Goal: Use online tool/utility: Utilize a website feature to perform a specific function

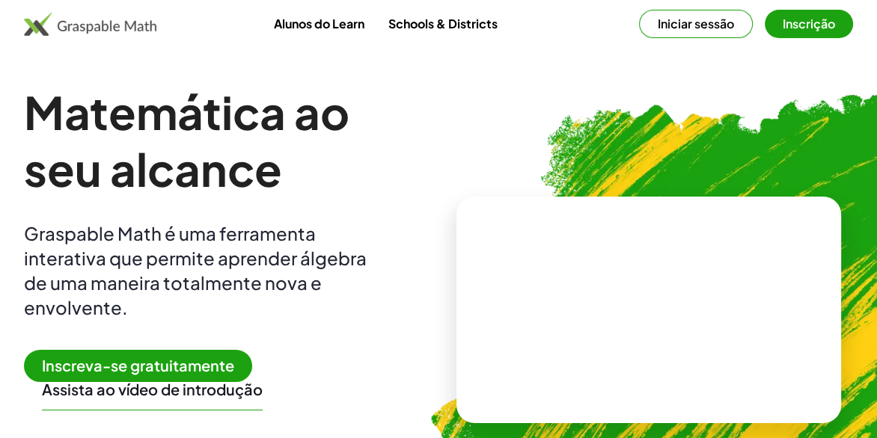
click at [724, 117] on img at bounding box center [721, 303] width 637 height 537
click at [696, 24] on button "Iniciar sessão" at bounding box center [696, 24] width 114 height 28
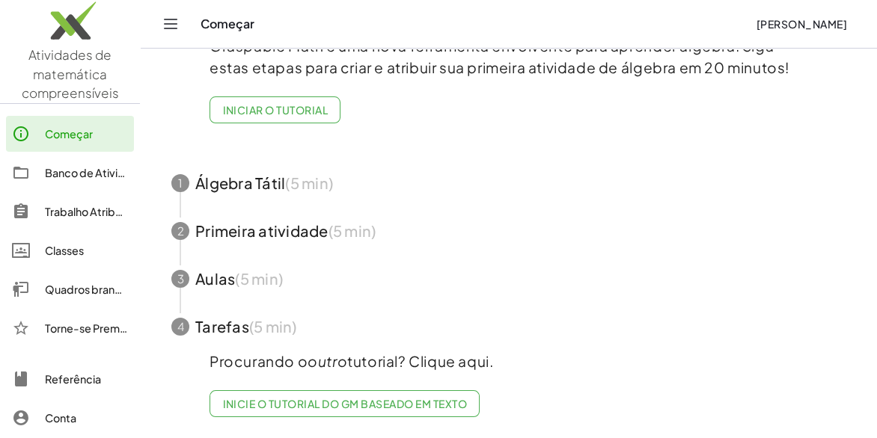
scroll to position [69, 0]
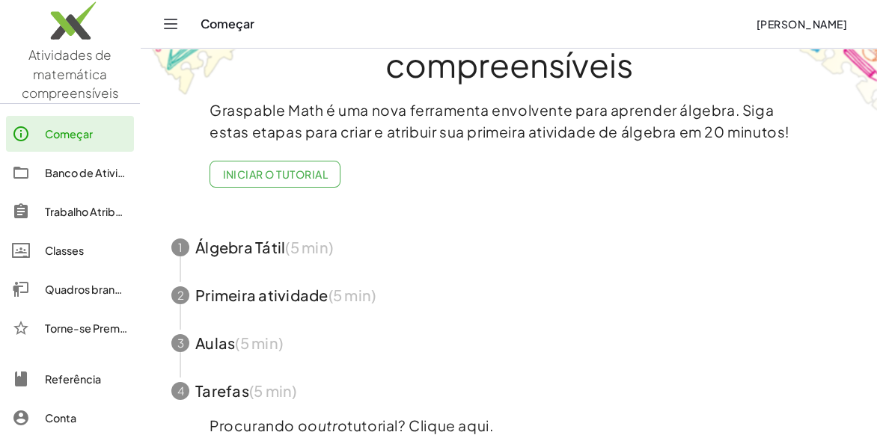
click at [70, 281] on div "Quadros brancos" at bounding box center [86, 290] width 83 height 18
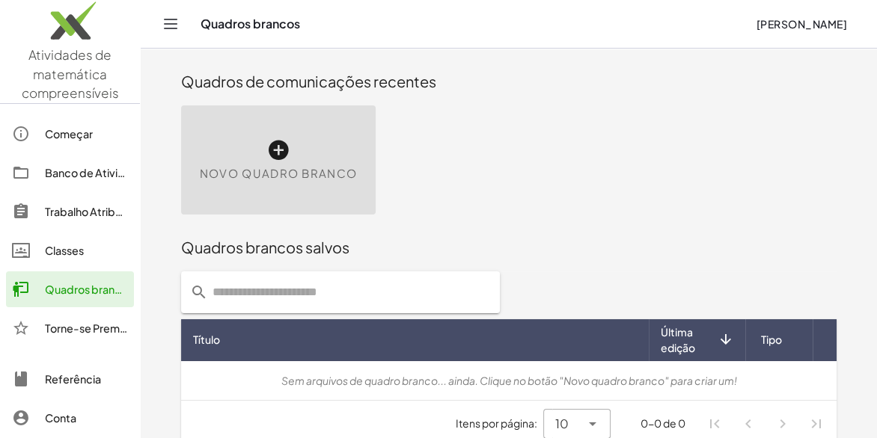
click at [272, 168] on span "Novo quadro branco" at bounding box center [278, 173] width 157 height 17
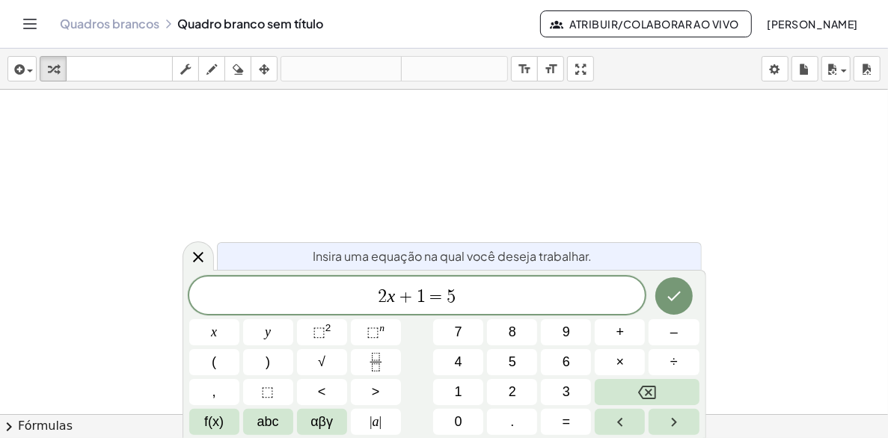
drag, startPoint x: 429, startPoint y: 253, endPoint x: 304, endPoint y: 188, distance: 140.2
click at [304, 188] on div at bounding box center [444, 414] width 888 height 649
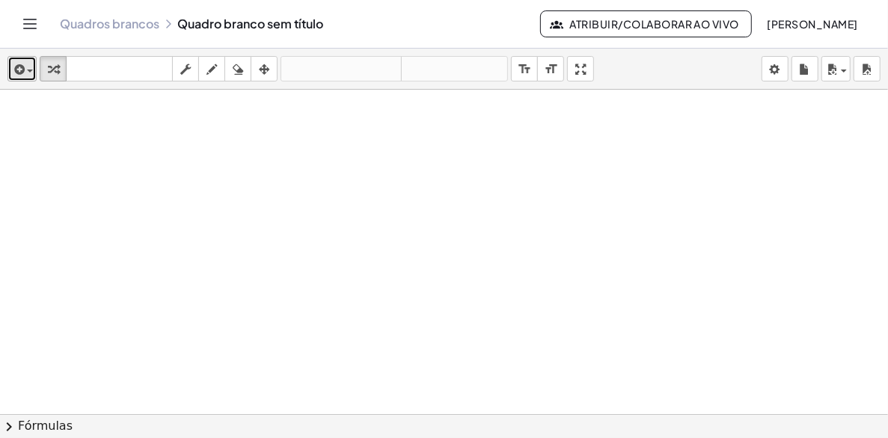
click at [16, 62] on icon "button" at bounding box center [17, 70] width 13 height 18
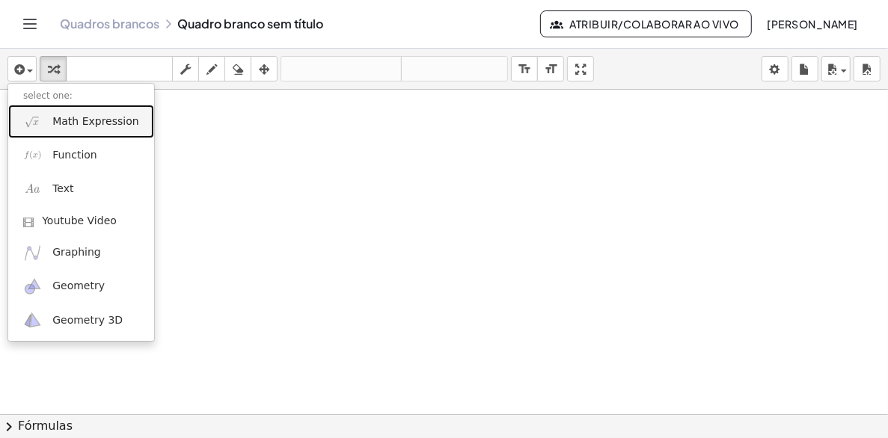
click at [49, 112] on link "Math Expression" at bounding box center [81, 122] width 146 height 34
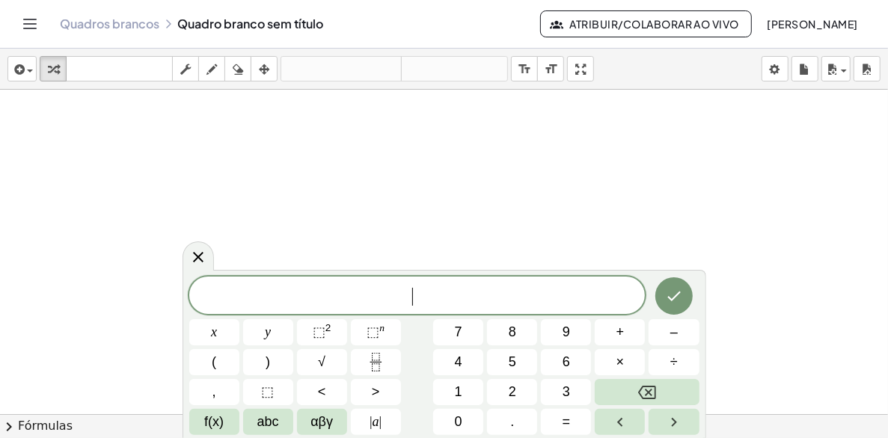
click at [152, 154] on div at bounding box center [444, 414] width 888 height 649
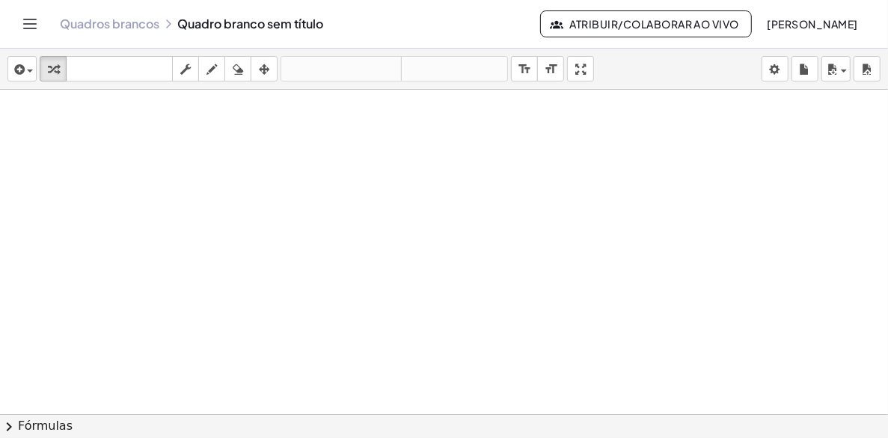
click at [253, 117] on div at bounding box center [444, 414] width 888 height 649
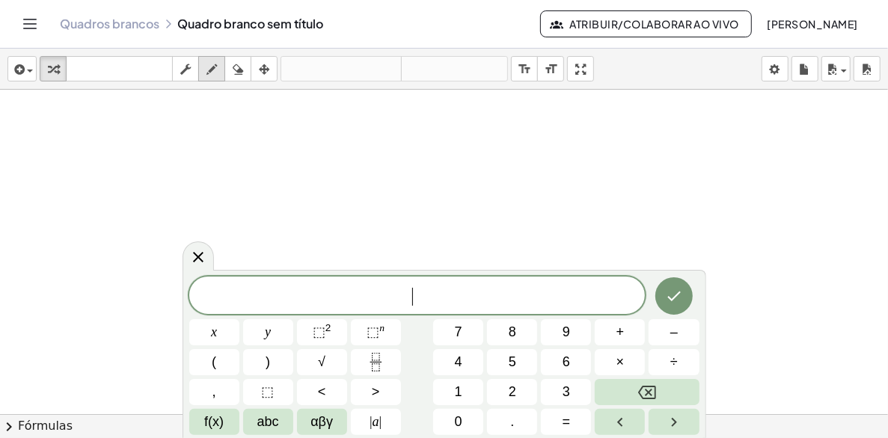
click at [208, 66] on icon "button" at bounding box center [211, 70] width 10 height 18
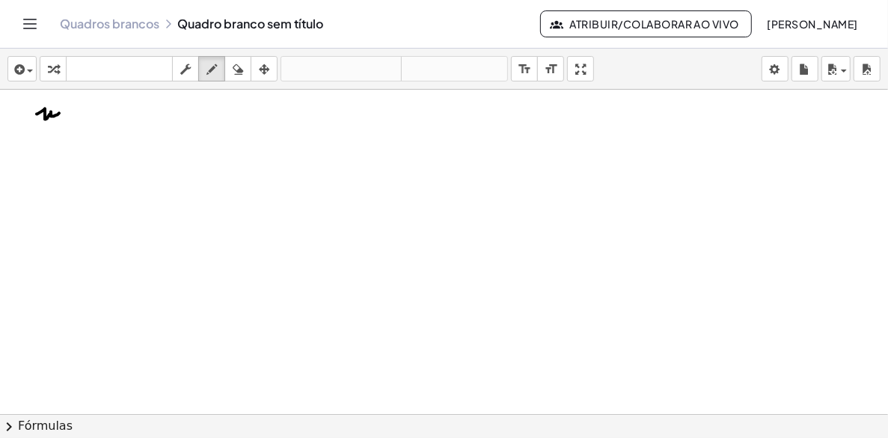
drag, startPoint x: 37, startPoint y: 114, endPoint x: 65, endPoint y: 115, distance: 28.5
click at [64, 117] on div at bounding box center [444, 414] width 888 height 649
click at [69, 110] on div at bounding box center [444, 414] width 888 height 649
drag, startPoint x: 77, startPoint y: 110, endPoint x: 91, endPoint y: 108, distance: 13.7
click at [91, 108] on div at bounding box center [444, 414] width 888 height 649
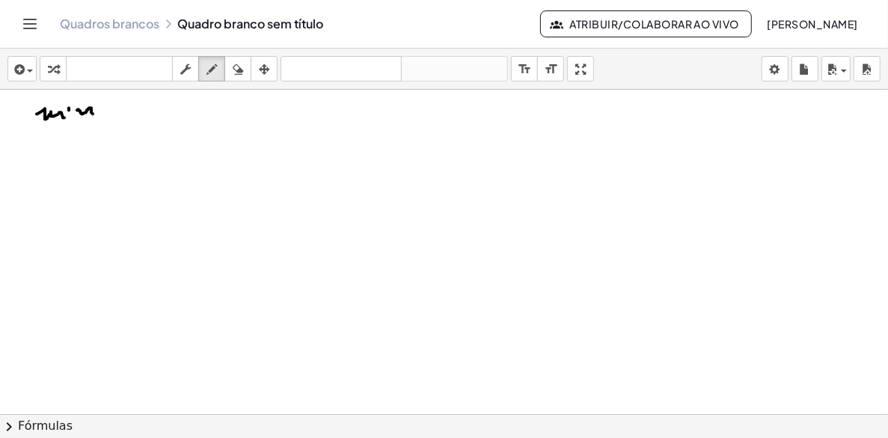
click at [93, 114] on div at bounding box center [444, 414] width 888 height 649
drag, startPoint x: 101, startPoint y: 101, endPoint x: 109, endPoint y: 123, distance: 23.9
click at [109, 123] on div at bounding box center [444, 414] width 888 height 649
click at [101, 111] on div at bounding box center [444, 414] width 888 height 649
drag, startPoint x: 114, startPoint y: 111, endPoint x: 121, endPoint y: 118, distance: 10.6
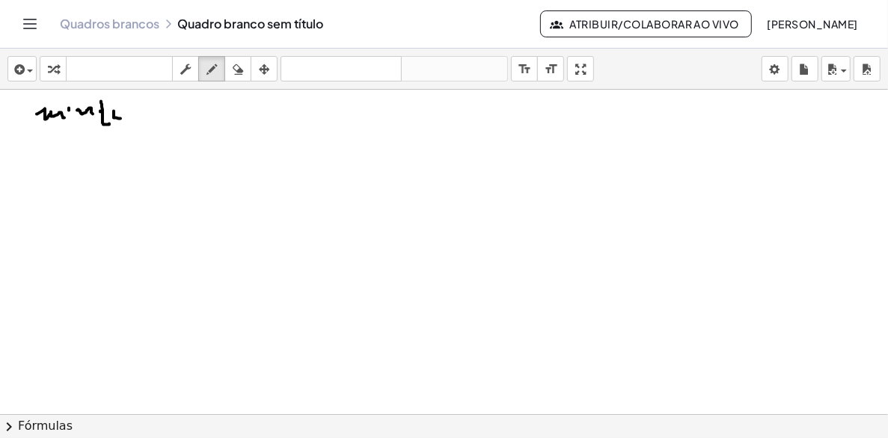
click at [121, 118] on div at bounding box center [444, 414] width 888 height 649
click at [117, 114] on div at bounding box center [444, 414] width 888 height 649
click at [120, 105] on div at bounding box center [444, 414] width 888 height 649
click at [133, 120] on div at bounding box center [444, 414] width 888 height 649
drag, startPoint x: 133, startPoint y: 109, endPoint x: 144, endPoint y: 113, distance: 11.8
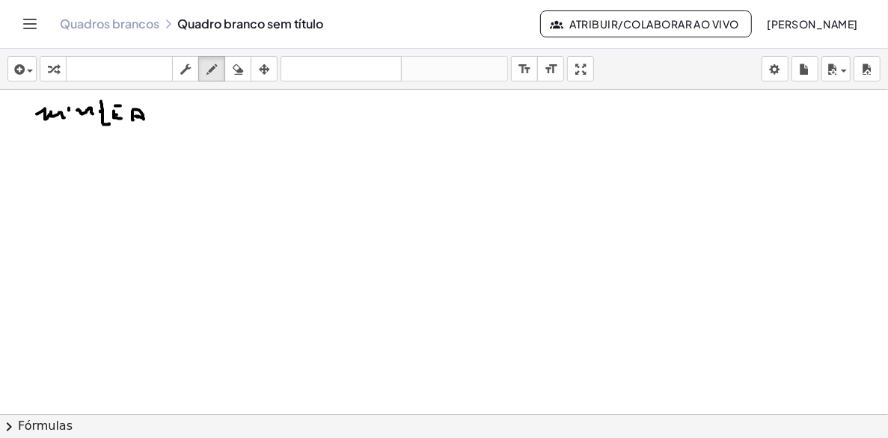
click at [144, 119] on div at bounding box center [444, 414] width 888 height 649
drag, startPoint x: 147, startPoint y: 108, endPoint x: 168, endPoint y: 120, distance: 24.1
click at [166, 120] on div at bounding box center [444, 414] width 888 height 649
click at [174, 110] on div at bounding box center [444, 414] width 888 height 649
drag, startPoint x: 42, startPoint y: 134, endPoint x: 126, endPoint y: 132, distance: 84.5
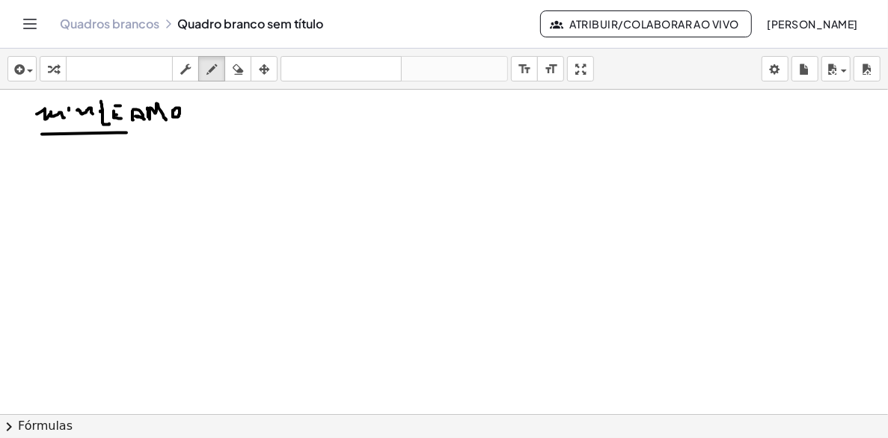
click at [126, 132] on div at bounding box center [444, 414] width 888 height 649
drag, startPoint x: 126, startPoint y: 132, endPoint x: 193, endPoint y: 132, distance: 66.6
click at [193, 132] on div at bounding box center [444, 414] width 888 height 649
click at [224, 113] on div at bounding box center [444, 414] width 888 height 649
drag, startPoint x: 221, startPoint y: 136, endPoint x: 224, endPoint y: 149, distance: 13.1
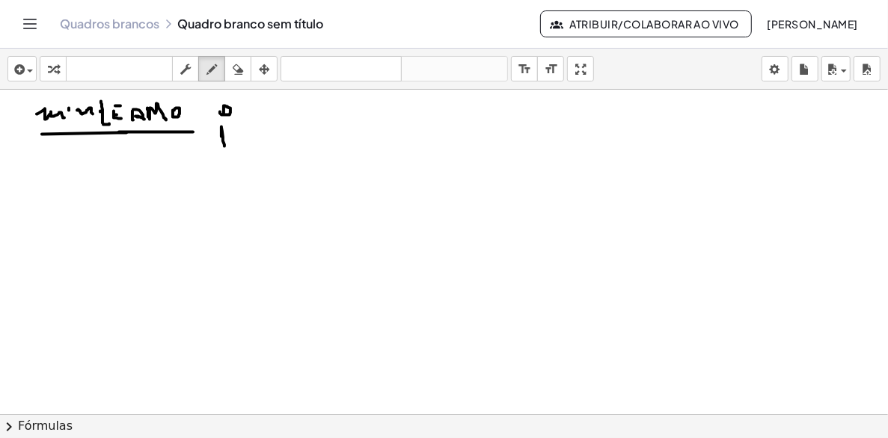
click at [224, 149] on div at bounding box center [444, 414] width 888 height 649
drag, startPoint x: 224, startPoint y: 161, endPoint x: 231, endPoint y: 177, distance: 17.1
click at [231, 177] on div at bounding box center [444, 414] width 888 height 649
drag, startPoint x: 221, startPoint y: 190, endPoint x: 224, endPoint y: 209, distance: 18.8
click at [224, 209] on div at bounding box center [444, 414] width 888 height 649
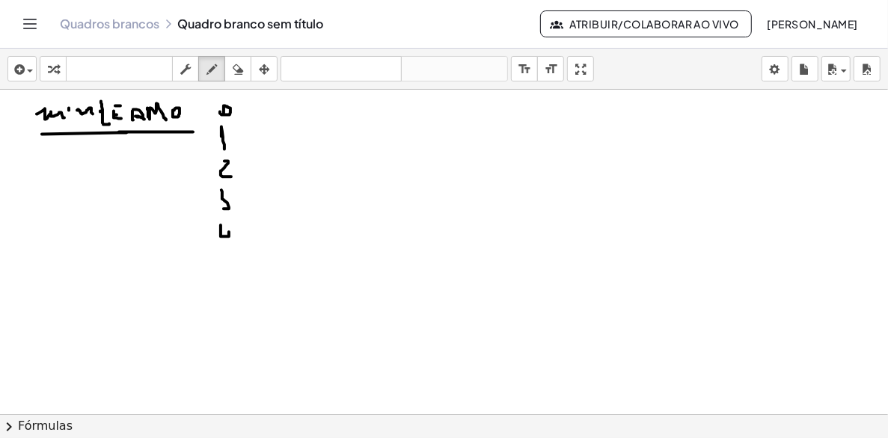
drag, startPoint x: 221, startPoint y: 225, endPoint x: 229, endPoint y: 251, distance: 26.7
click at [229, 251] on div at bounding box center [444, 414] width 888 height 649
click at [226, 266] on div at bounding box center [444, 414] width 888 height 649
drag, startPoint x: 223, startPoint y: 264, endPoint x: 225, endPoint y: 275, distance: 10.7
click at [225, 275] on div at bounding box center [444, 414] width 888 height 649
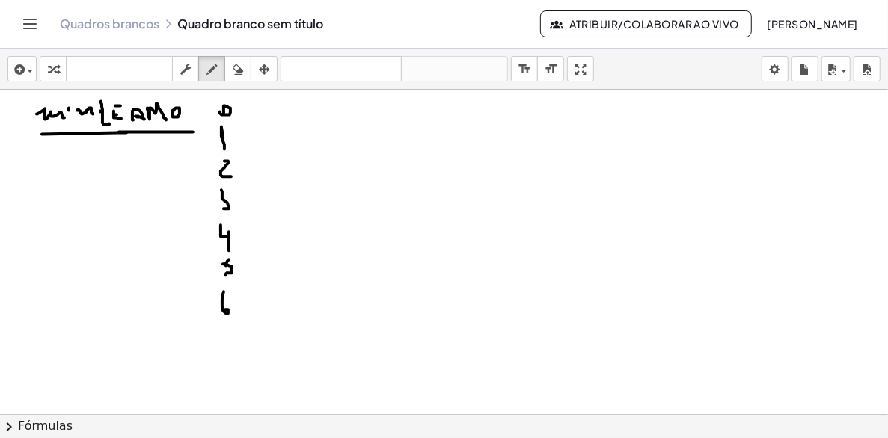
drag, startPoint x: 224, startPoint y: 292, endPoint x: 225, endPoint y: 310, distance: 18.0
click at [225, 310] on div at bounding box center [444, 414] width 888 height 649
click at [226, 304] on div at bounding box center [444, 414] width 888 height 649
click at [233, 68] on icon "button" at bounding box center [238, 70] width 10 height 18
drag, startPoint x: 258, startPoint y: 357, endPoint x: 229, endPoint y: 323, distance: 44.5
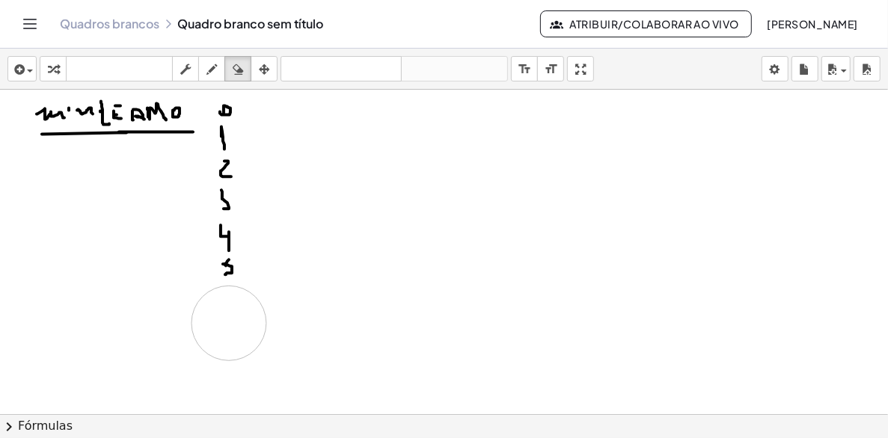
click at [229, 323] on div at bounding box center [444, 414] width 888 height 649
click at [204, 73] on div "button" at bounding box center [211, 69] width 19 height 18
drag, startPoint x: 227, startPoint y: 288, endPoint x: 222, endPoint y: 307, distance: 19.2
click at [222, 307] on div at bounding box center [444, 414] width 888 height 649
drag, startPoint x: 218, startPoint y: 319, endPoint x: 228, endPoint y: 340, distance: 23.4
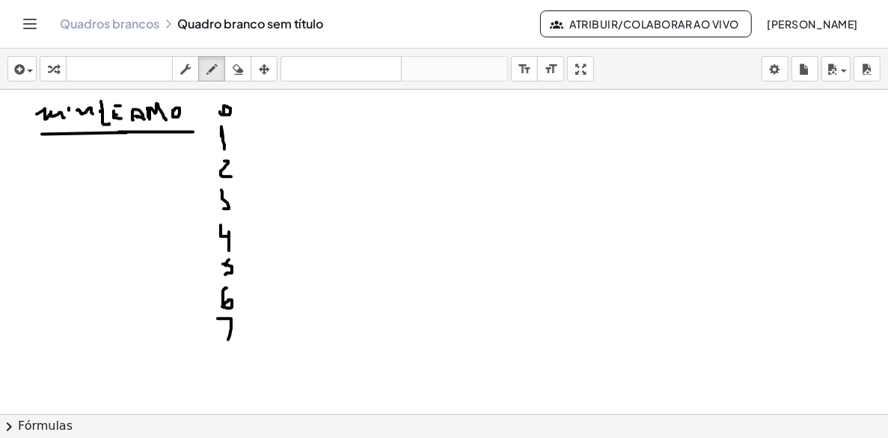
click at [227, 343] on div at bounding box center [444, 414] width 888 height 649
drag, startPoint x: 225, startPoint y: 328, endPoint x: 239, endPoint y: 328, distance: 14.2
click at [239, 328] on div at bounding box center [444, 414] width 888 height 649
drag, startPoint x: 325, startPoint y: 119, endPoint x: 367, endPoint y: 148, distance: 51.1
click at [367, 148] on div at bounding box center [444, 414] width 888 height 649
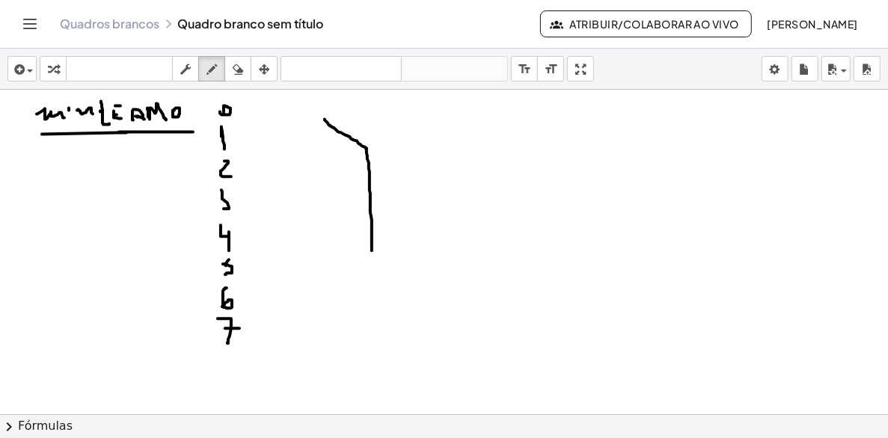
drag, startPoint x: 367, startPoint y: 148, endPoint x: 372, endPoint y: 251, distance: 102.6
click at [372, 251] on div at bounding box center [444, 414] width 888 height 649
drag, startPoint x: 368, startPoint y: 98, endPoint x: 368, endPoint y: 144, distance: 45.6
click at [368, 144] on div at bounding box center [444, 414] width 888 height 649
drag, startPoint x: 367, startPoint y: 147, endPoint x: 574, endPoint y: 149, distance: 207.2
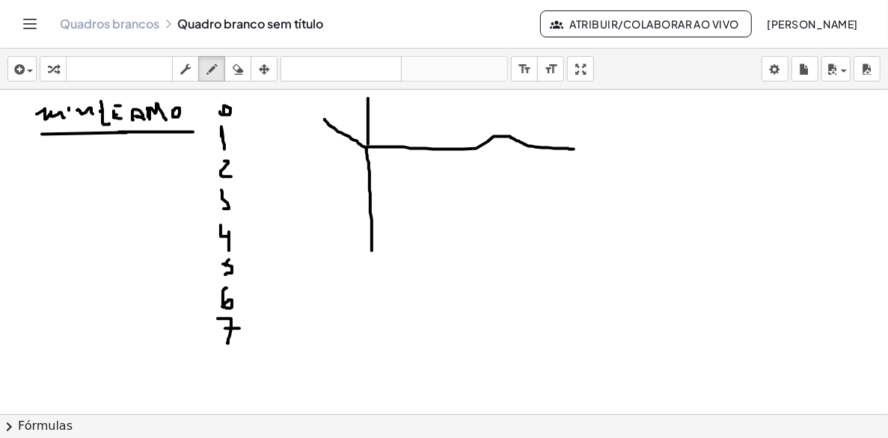
click at [574, 149] on div at bounding box center [444, 414] width 888 height 649
drag, startPoint x: 483, startPoint y: 103, endPoint x: 435, endPoint y: 132, distance: 55.0
click at [483, 245] on div at bounding box center [444, 414] width 888 height 649
drag, startPoint x: 429, startPoint y: 103, endPoint x: 431, endPoint y: 240, distance: 136.9
click at [431, 240] on div at bounding box center [444, 414] width 888 height 649
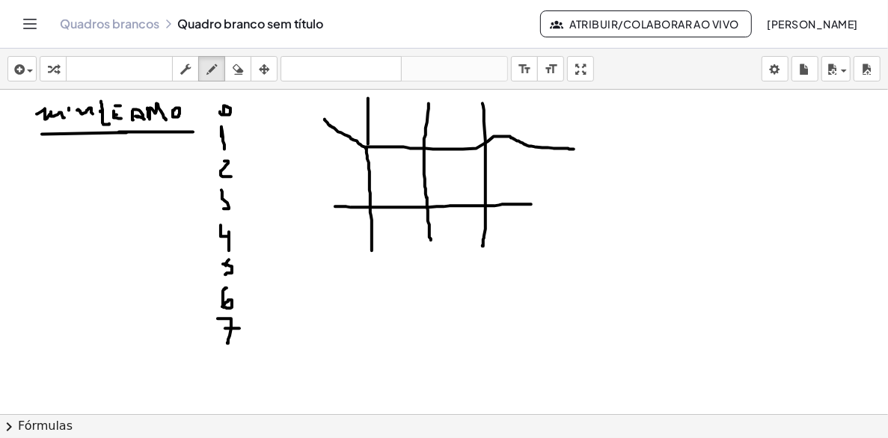
drag, startPoint x: 335, startPoint y: 206, endPoint x: 531, endPoint y: 204, distance: 196.0
click at [531, 204] on div at bounding box center [444, 414] width 888 height 649
drag, startPoint x: 359, startPoint y: 149, endPoint x: 313, endPoint y: 148, distance: 46.4
click at [313, 148] on div at bounding box center [444, 414] width 888 height 649
drag, startPoint x: 318, startPoint y: 135, endPoint x: 327, endPoint y: 144, distance: 12.2
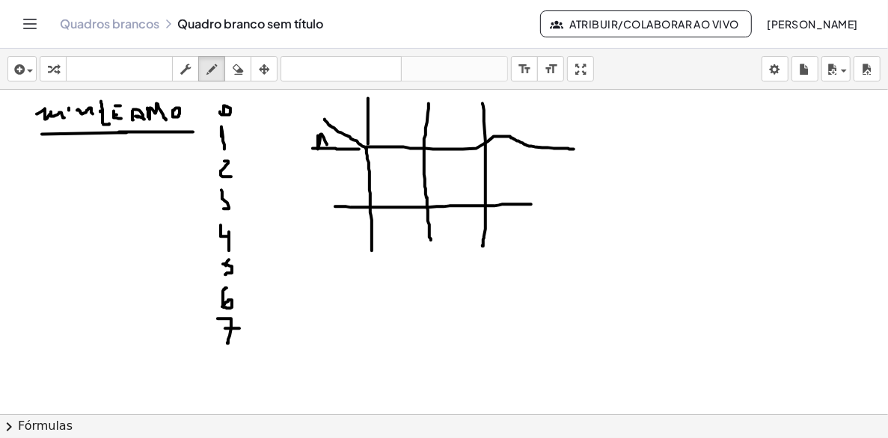
click at [327, 144] on div at bounding box center [444, 414] width 888 height 649
click at [327, 142] on div at bounding box center [444, 414] width 888 height 649
click at [320, 102] on div at bounding box center [444, 414] width 888 height 649
drag, startPoint x: 319, startPoint y: 92, endPoint x: 335, endPoint y: 102, distance: 19.5
click at [328, 107] on div at bounding box center [444, 414] width 888 height 649
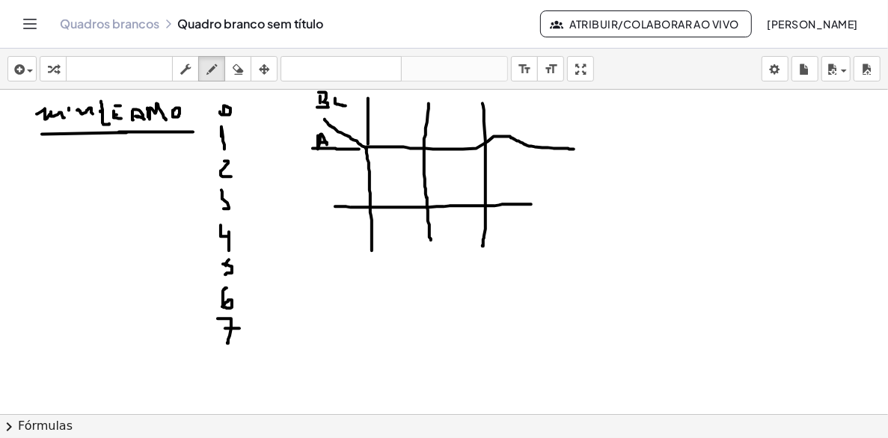
drag, startPoint x: 335, startPoint y: 98, endPoint x: 346, endPoint y: 105, distance: 12.9
click at [346, 105] on div at bounding box center [444, 414] width 888 height 649
drag, startPoint x: 386, startPoint y: 125, endPoint x: 378, endPoint y: 125, distance: 8.2
click at [378, 125] on div at bounding box center [444, 414] width 888 height 649
click at [402, 114] on div at bounding box center [444, 414] width 888 height 649
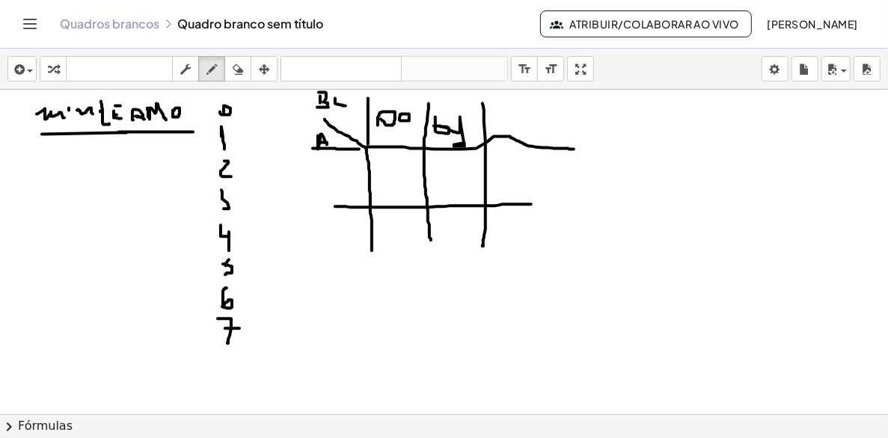
drag, startPoint x: 435, startPoint y: 117, endPoint x: 465, endPoint y: 143, distance: 39.2
click at [465, 143] on div at bounding box center [444, 414] width 888 height 649
click at [523, 117] on div at bounding box center [444, 414] width 888 height 649
drag, startPoint x: 544, startPoint y: 98, endPoint x: 555, endPoint y: 114, distance: 19.9
click at [544, 127] on div at bounding box center [444, 414] width 888 height 649
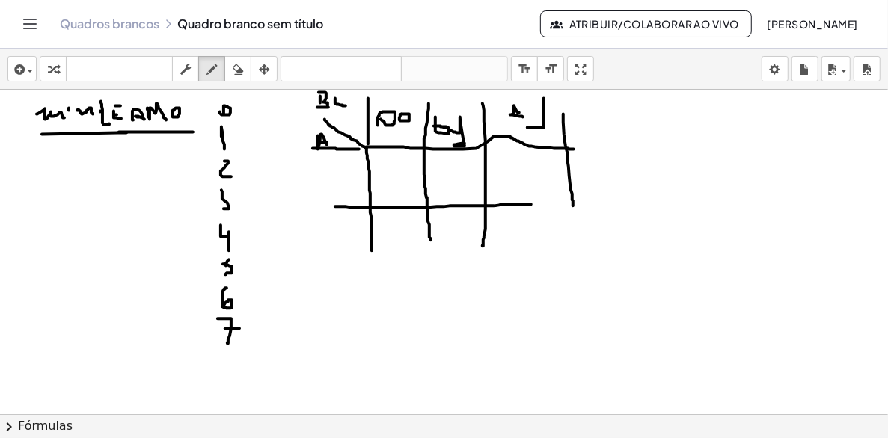
drag, startPoint x: 568, startPoint y: 153, endPoint x: 586, endPoint y: 193, distance: 43.8
click at [575, 220] on div at bounding box center [444, 414] width 888 height 649
click at [580, 132] on div at bounding box center [444, 414] width 888 height 649
click at [584, 126] on div at bounding box center [444, 414] width 888 height 649
drag, startPoint x: 523, startPoint y: 204, endPoint x: 617, endPoint y: 206, distance: 94.3
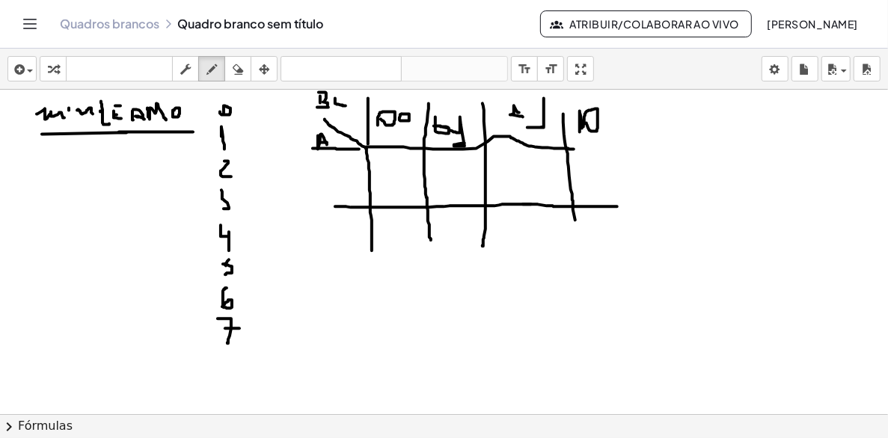
click at [617, 206] on div at bounding box center [444, 414] width 888 height 649
click at [338, 180] on div at bounding box center [444, 414] width 888 height 649
drag, startPoint x: 346, startPoint y: 223, endPoint x: 351, endPoint y: 236, distance: 13.8
click at [351, 236] on div at bounding box center [444, 414] width 888 height 649
drag, startPoint x: 351, startPoint y: 321, endPoint x: 335, endPoint y: 307, distance: 20.7
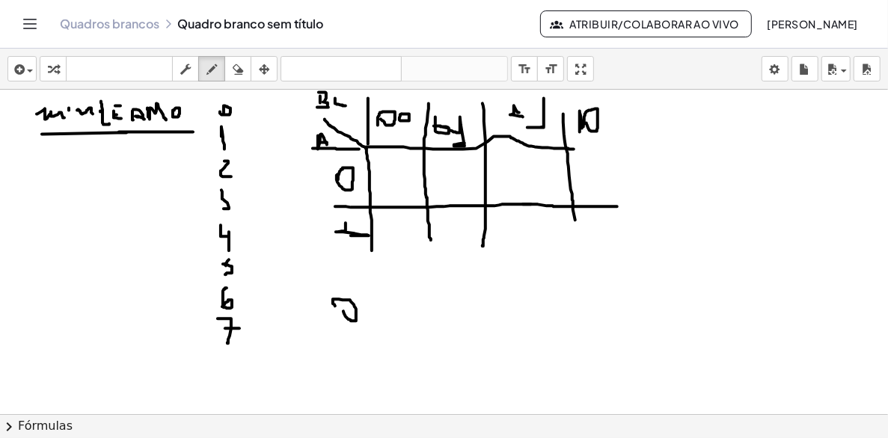
click at [335, 307] on div at bounding box center [444, 414] width 888 height 649
click at [367, 312] on div at bounding box center [444, 414] width 888 height 649
drag, startPoint x: 418, startPoint y: 304, endPoint x: 417, endPoint y: 313, distance: 9.0
click at [411, 315] on div at bounding box center [444, 414] width 888 height 649
drag, startPoint x: 451, startPoint y: 308, endPoint x: 487, endPoint y: 313, distance: 36.2
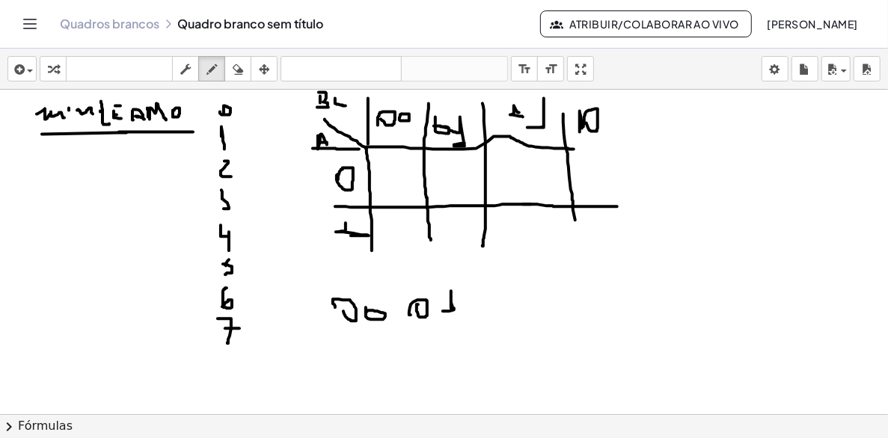
click at [456, 313] on div at bounding box center [444, 414] width 888 height 649
drag, startPoint x: 502, startPoint y: 310, endPoint x: 495, endPoint y: 325, distance: 16.4
click at [498, 326] on div at bounding box center [444, 414] width 888 height 649
drag, startPoint x: 502, startPoint y: 322, endPoint x: 522, endPoint y: 311, distance: 23.1
click at [522, 319] on div at bounding box center [444, 414] width 888 height 649
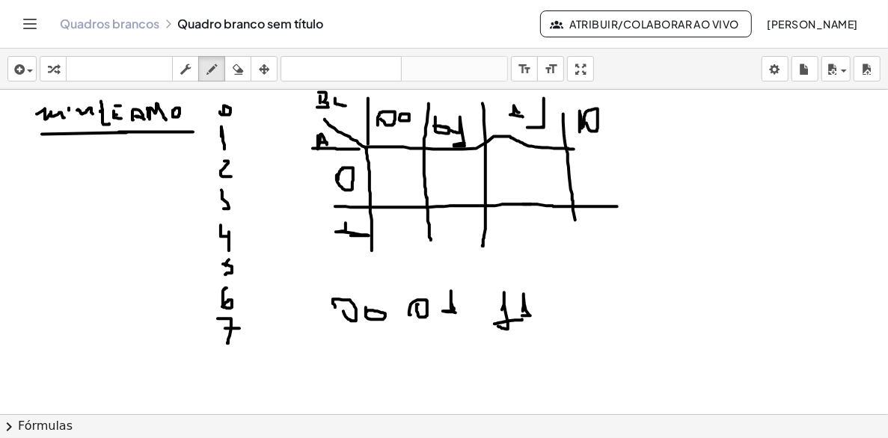
drag, startPoint x: 524, startPoint y: 306, endPoint x: 545, endPoint y: 316, distance: 23.1
click at [536, 316] on div at bounding box center [444, 414] width 888 height 649
drag, startPoint x: 596, startPoint y: 298, endPoint x: 622, endPoint y: 298, distance: 25.4
click at [598, 301] on div at bounding box center [444, 414] width 888 height 649
click at [616, 290] on div at bounding box center [444, 414] width 888 height 649
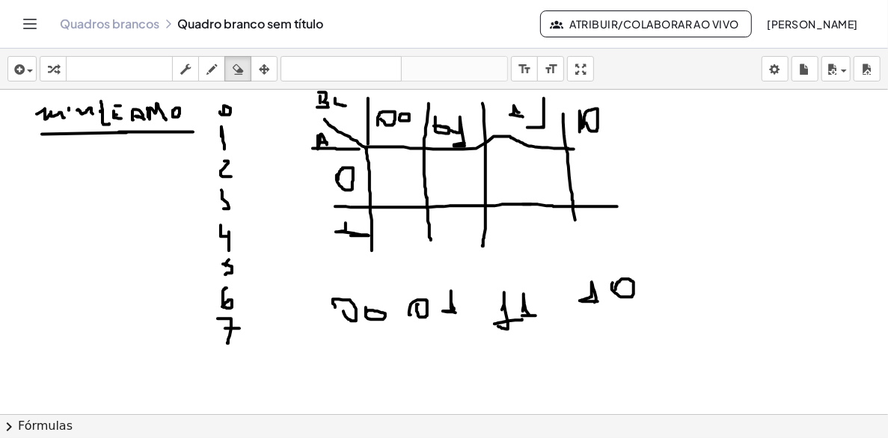
drag, startPoint x: 237, startPoint y: 65, endPoint x: 227, endPoint y: 132, distance: 68.0
click at [237, 66] on icon "button" at bounding box center [238, 70] width 10 height 18
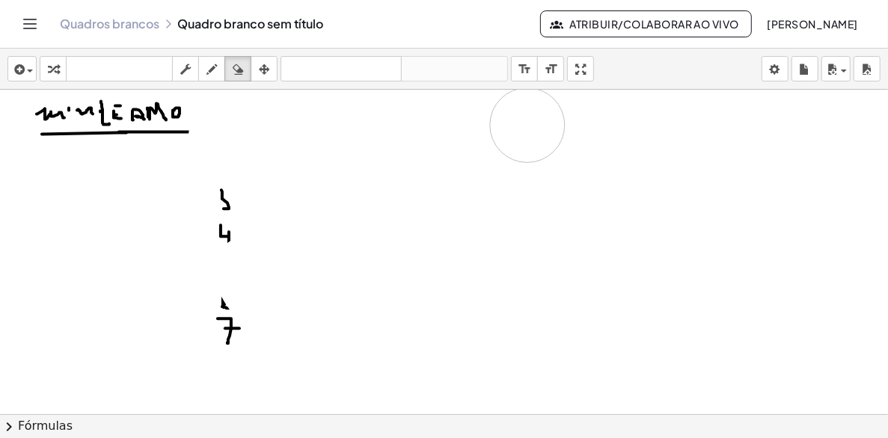
drag, startPoint x: 391, startPoint y: 357, endPoint x: 234, endPoint y: 115, distance: 287.8
click at [516, 125] on div at bounding box center [444, 414] width 888 height 649
click at [208, 65] on icon "button" at bounding box center [211, 70] width 10 height 18
drag, startPoint x: 352, startPoint y: 147, endPoint x: 366, endPoint y: 150, distance: 13.8
click at [358, 150] on div at bounding box center [444, 414] width 888 height 649
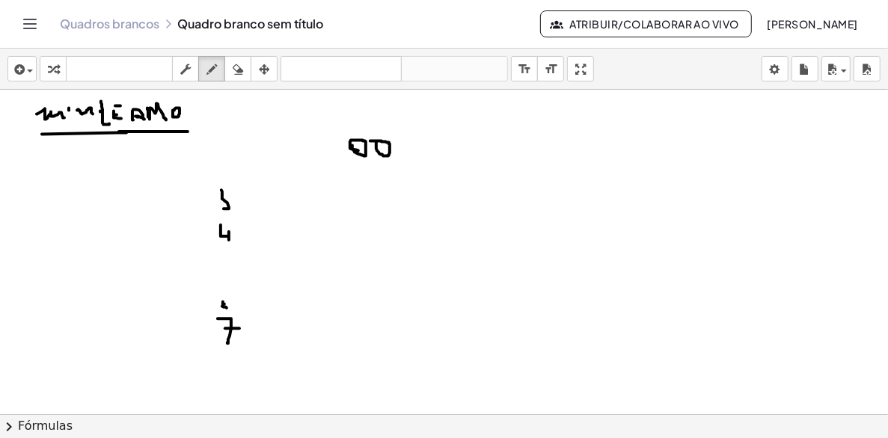
drag, startPoint x: 376, startPoint y: 141, endPoint x: 411, endPoint y: 141, distance: 34.4
click at [368, 141] on div at bounding box center [444, 414] width 888 height 649
drag, startPoint x: 433, startPoint y: 141, endPoint x: 472, endPoint y: 142, distance: 38.9
click at [429, 145] on div at bounding box center [444, 414] width 888 height 649
drag, startPoint x: 462, startPoint y: 143, endPoint x: 456, endPoint y: 150, distance: 8.5
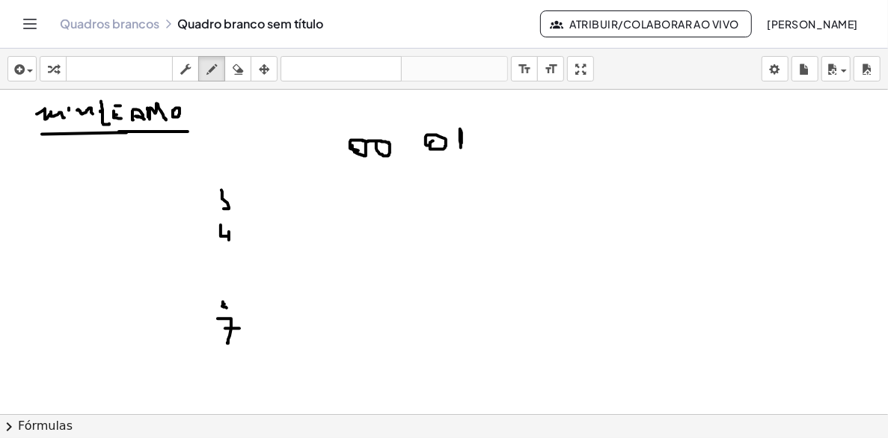
click at [462, 150] on div at bounding box center [444, 414] width 888 height 649
drag, startPoint x: 456, startPoint y: 150, endPoint x: 466, endPoint y: 150, distance: 9.7
click at [466, 150] on div at bounding box center [444, 414] width 888 height 649
drag, startPoint x: 494, startPoint y: 144, endPoint x: 509, endPoint y: 147, distance: 16.1
click at [500, 148] on div at bounding box center [444, 414] width 888 height 649
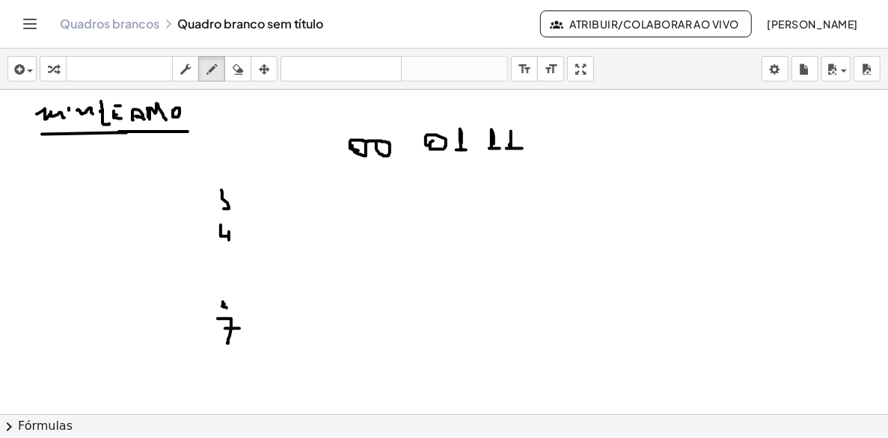
drag, startPoint x: 509, startPoint y: 145, endPoint x: 522, endPoint y: 148, distance: 13.1
click at [522, 148] on div at bounding box center [444, 414] width 888 height 649
drag, startPoint x: 546, startPoint y: 135, endPoint x: 560, endPoint y: 131, distance: 14.2
click at [551, 145] on div at bounding box center [444, 414] width 888 height 649
drag, startPoint x: 560, startPoint y: 140, endPoint x: 557, endPoint y: 128, distance: 12.5
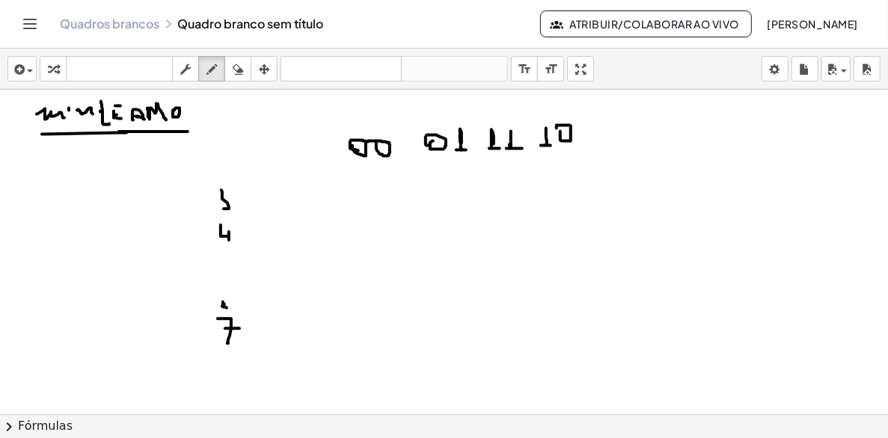
click at [557, 128] on div at bounding box center [444, 414] width 888 height 649
drag, startPoint x: 299, startPoint y: 108, endPoint x: 298, endPoint y: 144, distance: 36.7
click at [298, 144] on div at bounding box center [444, 414] width 888 height 649
drag, startPoint x: 334, startPoint y: 144, endPoint x: 369, endPoint y: 180, distance: 49.7
click at [343, 239] on div at bounding box center [444, 414] width 888 height 649
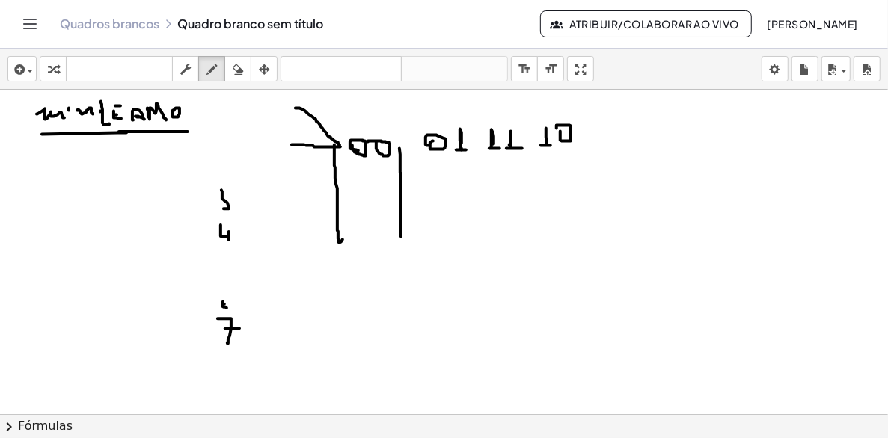
drag, startPoint x: 399, startPoint y: 148, endPoint x: 433, endPoint y: 144, distance: 34.0
click at [401, 233] on div at bounding box center [444, 414] width 888 height 649
drag, startPoint x: 468, startPoint y: 144, endPoint x: 477, endPoint y: 195, distance: 52.3
click at [477, 204] on div at bounding box center [444, 414] width 888 height 649
drag, startPoint x: 533, startPoint y: 143, endPoint x: 319, endPoint y: 180, distance: 217.2
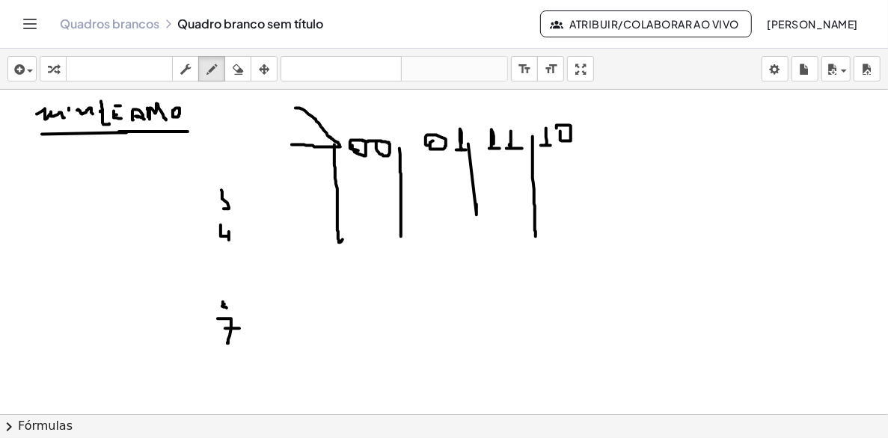
click at [537, 236] on div at bounding box center [444, 414] width 888 height 649
click at [295, 162] on div at bounding box center [444, 414] width 888 height 649
drag, startPoint x: 301, startPoint y: 199, endPoint x: 298, endPoint y: 217, distance: 18.2
click at [298, 217] on div at bounding box center [444, 414] width 888 height 649
click at [296, 129] on div at bounding box center [444, 414] width 888 height 649
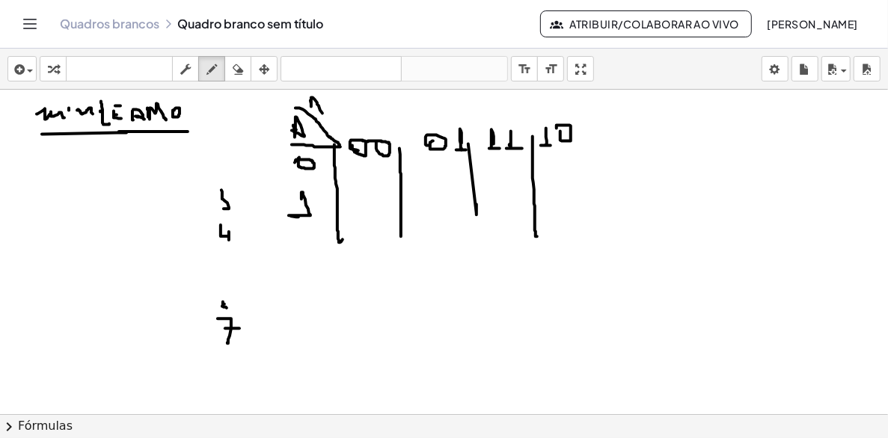
drag, startPoint x: 310, startPoint y: 100, endPoint x: 315, endPoint y: 108, distance: 9.4
click at [319, 111] on div at bounding box center [444, 414] width 888 height 649
click at [319, 105] on div at bounding box center [444, 414] width 888 height 649
drag, startPoint x: 327, startPoint y: 117, endPoint x: 318, endPoint y: 96, distance: 22.8
click at [327, 116] on div at bounding box center [444, 414] width 888 height 649
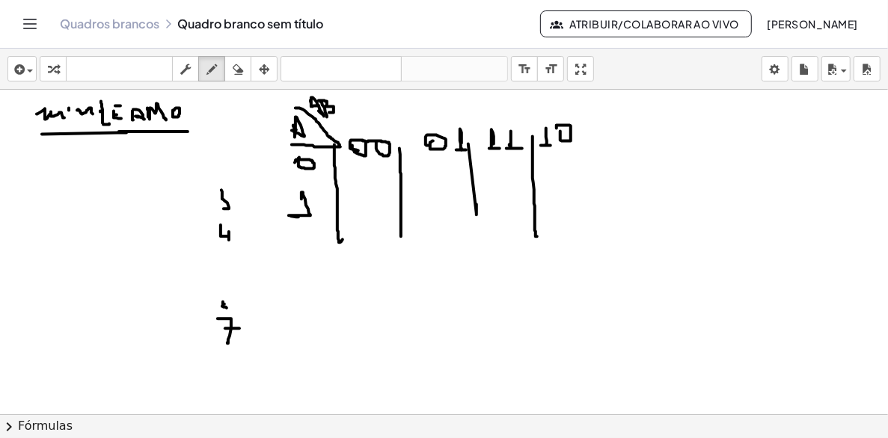
drag, startPoint x: 319, startPoint y: 100, endPoint x: 328, endPoint y: 112, distance: 15.0
click at [325, 112] on div at bounding box center [444, 414] width 888 height 649
drag, startPoint x: 385, startPoint y: 102, endPoint x: 393, endPoint y: 139, distance: 37.6
click at [393, 139] on div at bounding box center [444, 414] width 888 height 649
drag, startPoint x: 462, startPoint y: 98, endPoint x: 491, endPoint y: 118, distance: 35.5
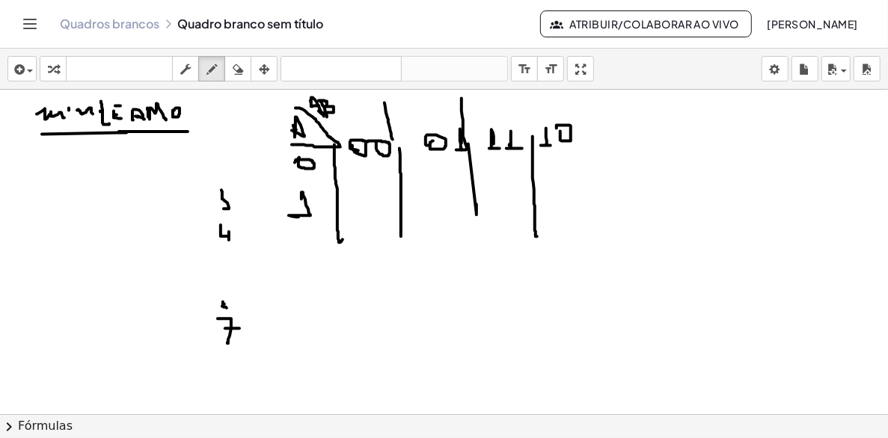
click at [471, 154] on div at bounding box center [444, 414] width 888 height 649
drag, startPoint x: 529, startPoint y: 111, endPoint x: 530, endPoint y: 138, distance: 27.0
click at [530, 138] on div at bounding box center [444, 414] width 888 height 649
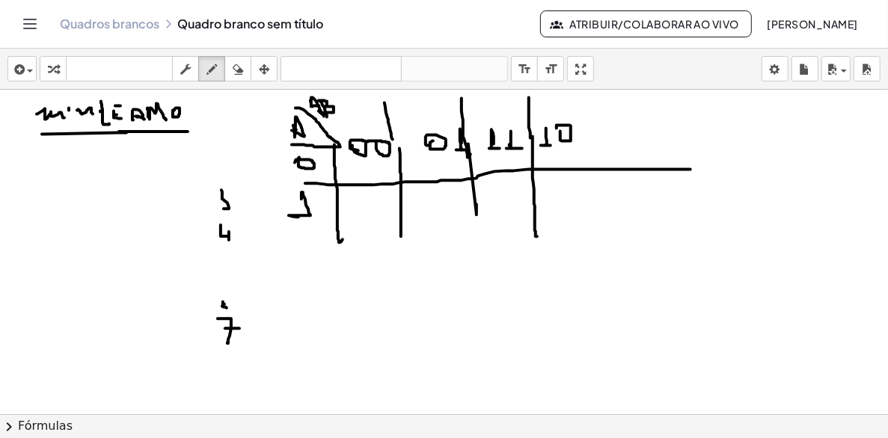
drag, startPoint x: 331, startPoint y: 185, endPoint x: 690, endPoint y: 169, distance: 360.2
click at [690, 169] on div at bounding box center [444, 414] width 888 height 649
